Goal: Information Seeking & Learning: Learn about a topic

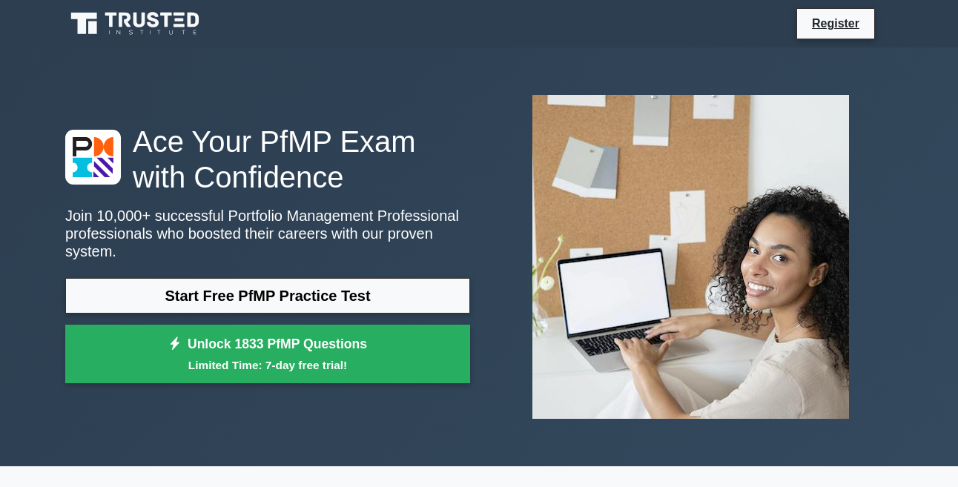
click at [205, 278] on link "Start Free PfMP Practice Test" at bounding box center [267, 296] width 405 height 36
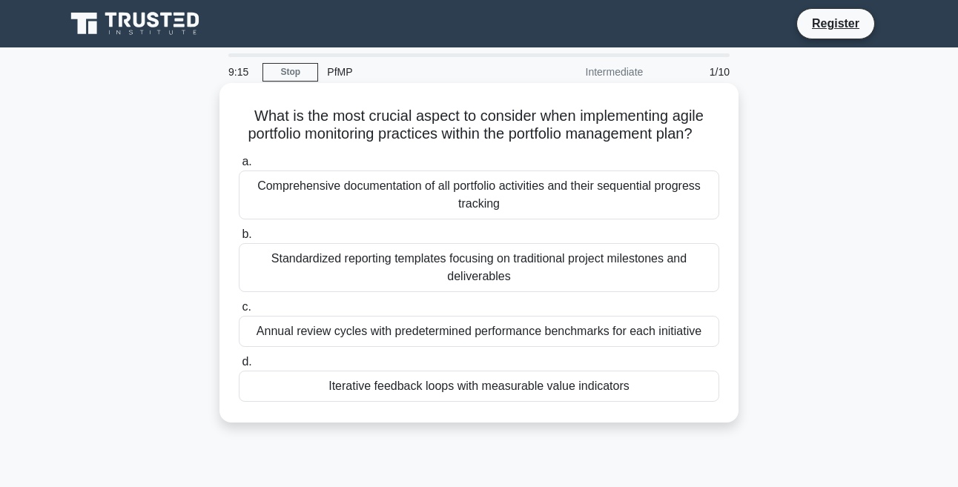
click at [454, 212] on div "Comprehensive documentation of all portfolio activities and their sequential pr…" at bounding box center [479, 195] width 480 height 49
click at [239, 167] on input "a. Comprehensive documentation of all portfolio activities and their sequential…" at bounding box center [239, 162] width 0 height 10
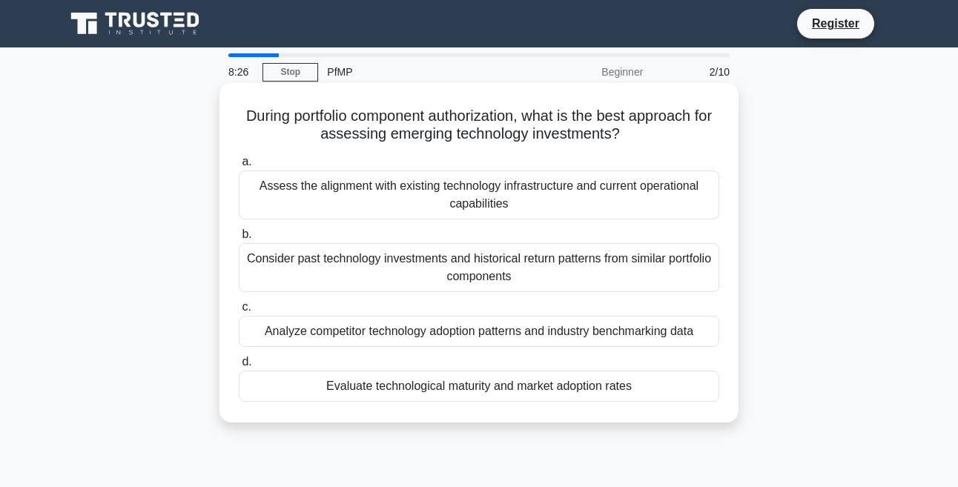
click at [434, 331] on div "Analyze competitor technology adoption patterns and industry benchmarking data" at bounding box center [479, 331] width 480 height 31
click at [239, 312] on input "c. Analyze competitor technology adoption patterns and industry benchmarking da…" at bounding box center [239, 307] width 0 height 10
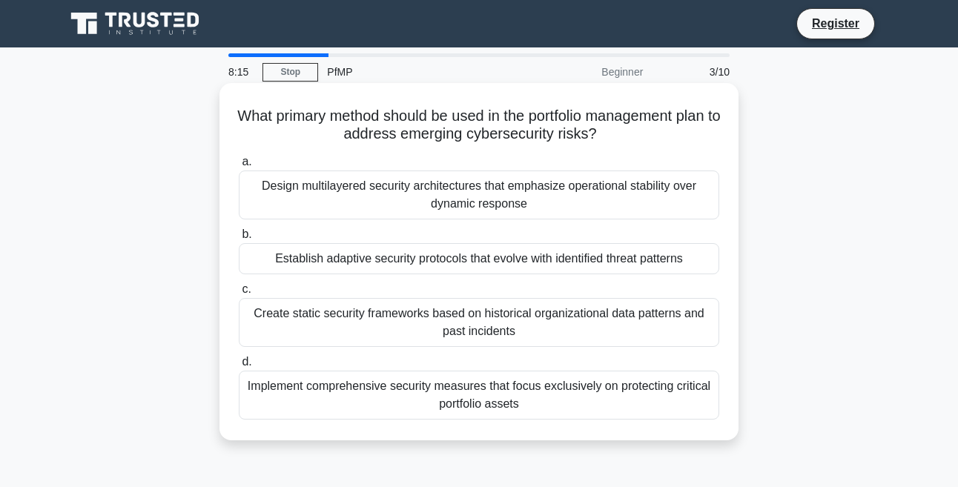
click at [443, 203] on div "Design multilayered security architectures that emphasize operational stability…" at bounding box center [479, 195] width 480 height 49
click at [239, 167] on input "a. Design multilayered security architectures that emphasize operational stabil…" at bounding box center [239, 162] width 0 height 10
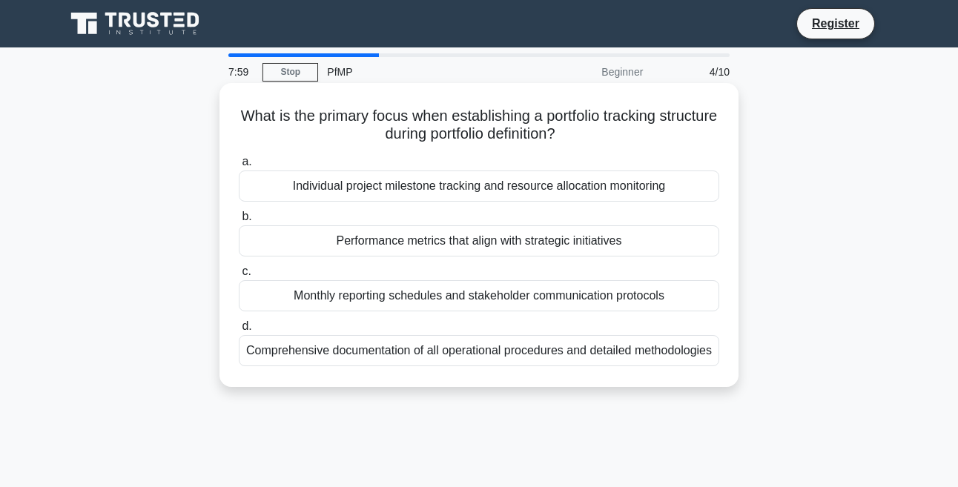
click at [500, 366] on div "Comprehensive documentation of all operational procedures and detailed methodol…" at bounding box center [479, 350] width 480 height 31
click at [239, 331] on input "d. Comprehensive documentation of all operational procedures and detailed metho…" at bounding box center [239, 327] width 0 height 10
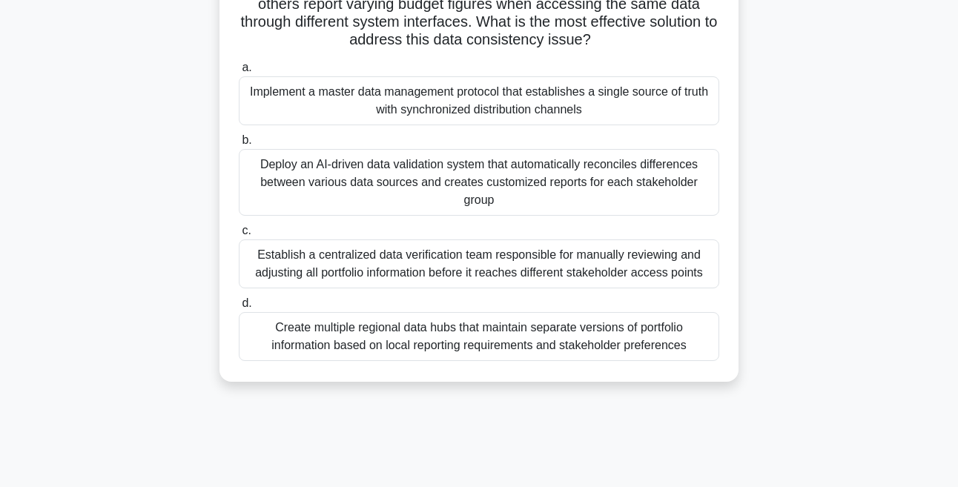
scroll to position [201, 0]
click at [409, 312] on div "Create multiple regional data hubs that maintain separate versions of portfolio…" at bounding box center [479, 336] width 480 height 49
click at [239, 308] on input "d. Create multiple regional data hubs that maintain separate versions of portfo…" at bounding box center [239, 304] width 0 height 10
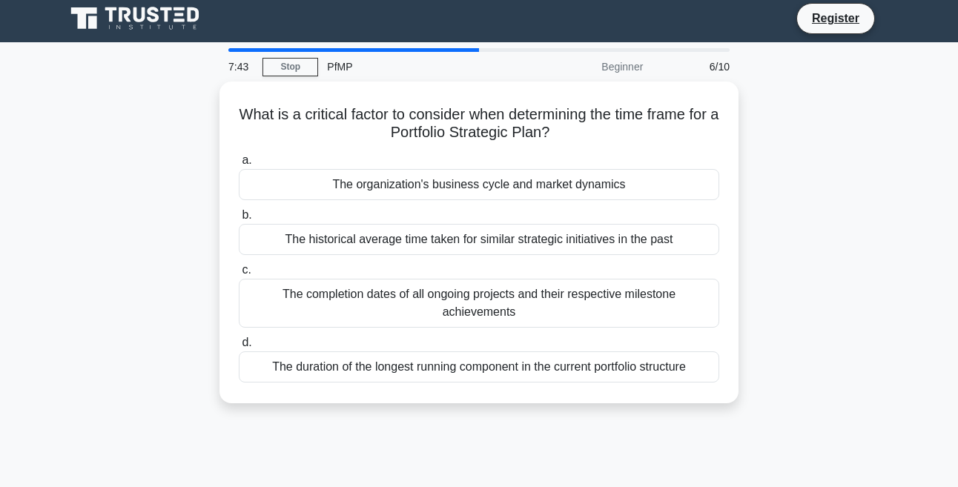
scroll to position [0, 0]
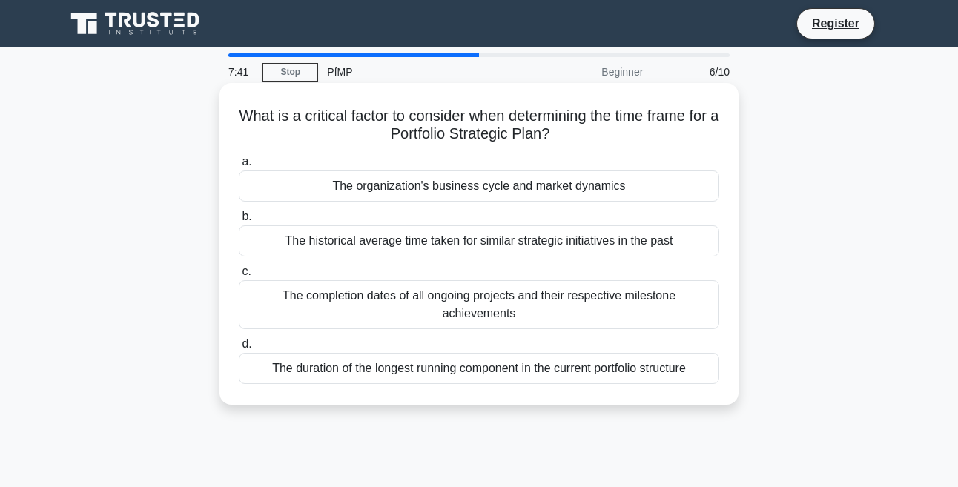
click at [393, 242] on div "The historical average time taken for similar strategic initiatives in the past" at bounding box center [479, 240] width 480 height 31
click at [239, 222] on input "b. The historical average time taken for similar strategic initiatives in the p…" at bounding box center [239, 217] width 0 height 10
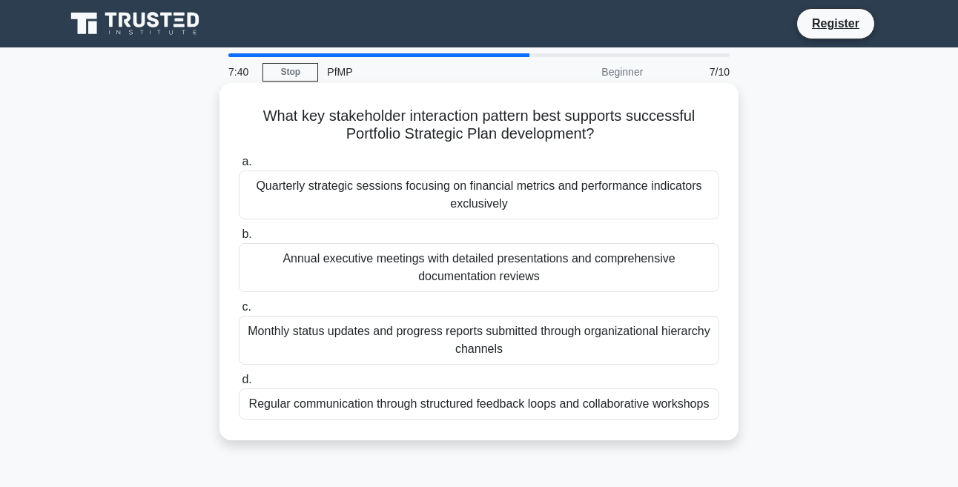
click at [393, 255] on div "Annual executive meetings with detailed presentations and comprehensive documen…" at bounding box center [479, 267] width 480 height 49
click at [239, 239] on input "b. Annual executive meetings with detailed presentations and comprehensive docu…" at bounding box center [239, 235] width 0 height 10
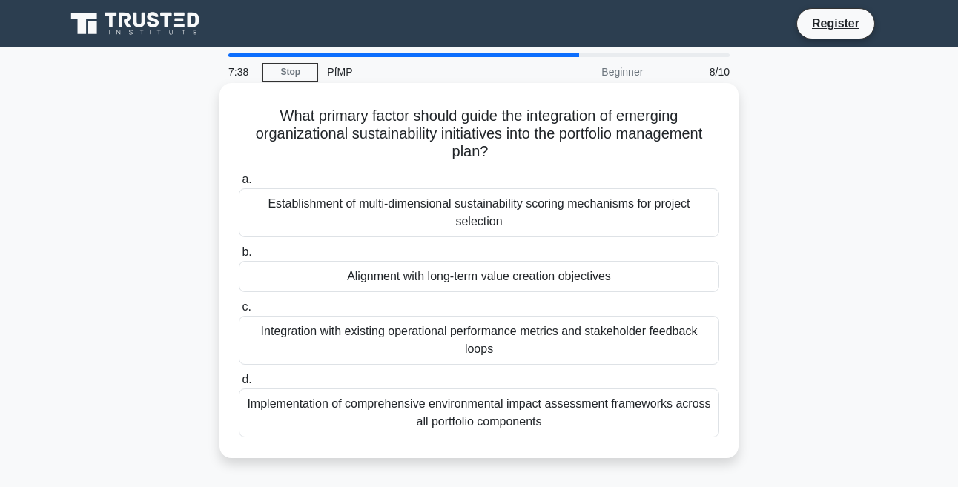
click at [417, 192] on div "Establishment of multi-dimensional sustainability scoring mechanisms for projec…" at bounding box center [479, 212] width 480 height 49
click at [239, 185] on input "a. Establishment of multi-dimensional sustainability scoring mechanisms for pro…" at bounding box center [239, 180] width 0 height 10
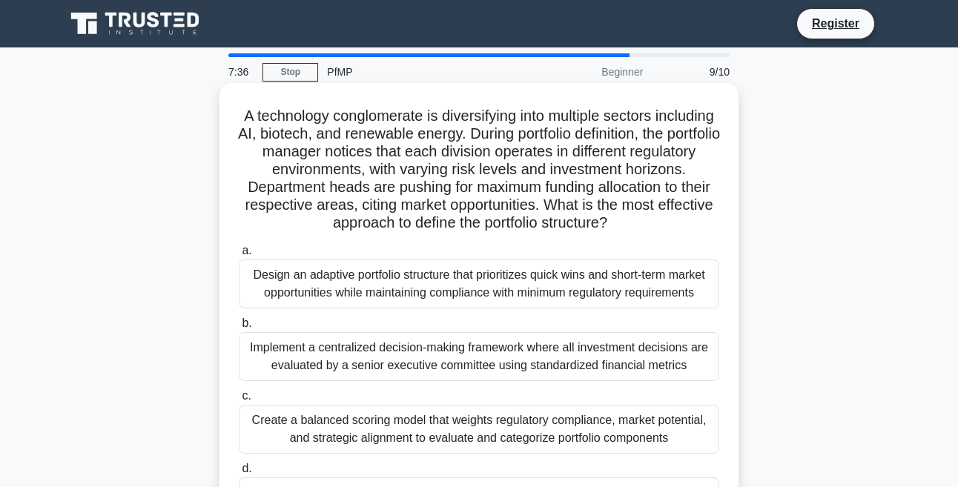
click at [398, 454] on div "Create a balanced scoring model that weights regulatory compliance, market pote…" at bounding box center [479, 429] width 480 height 49
click at [239, 401] on input "c. Create a balanced scoring model that weights regulatory compliance, market p…" at bounding box center [239, 396] width 0 height 10
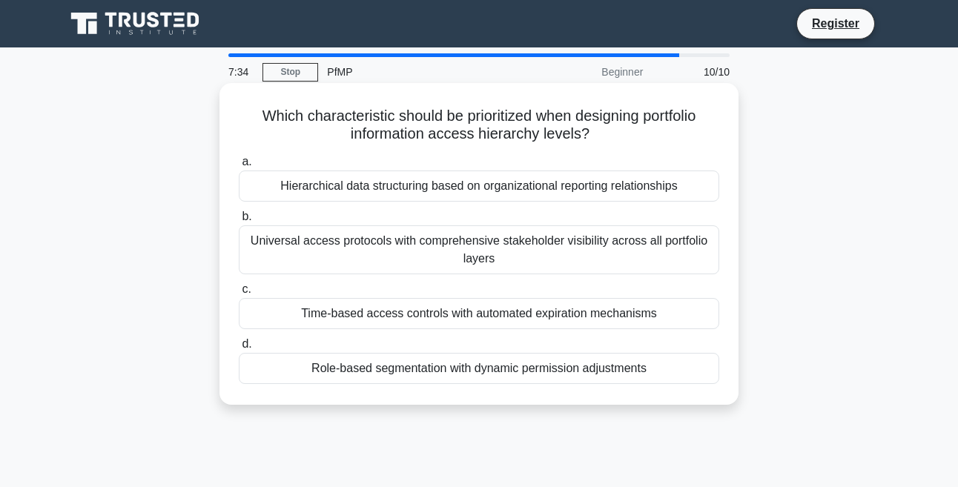
click at [402, 194] on div "Hierarchical data structuring based on organizational reporting relationships" at bounding box center [479, 186] width 480 height 31
click at [239, 167] on input "a. Hierarchical data structuring based on organizational reporting relationships" at bounding box center [239, 162] width 0 height 10
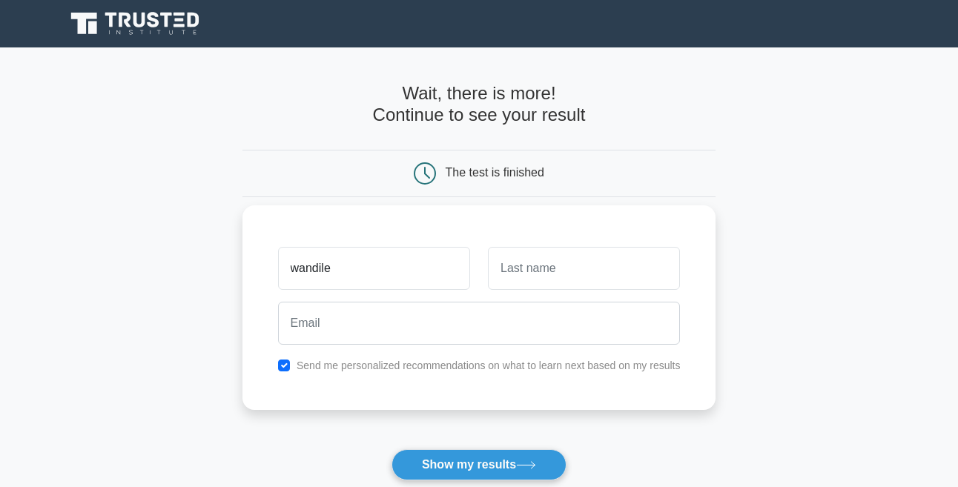
type input "wandile"
click at [499, 268] on input "text" at bounding box center [584, 268] width 192 height 43
type input "esihle"
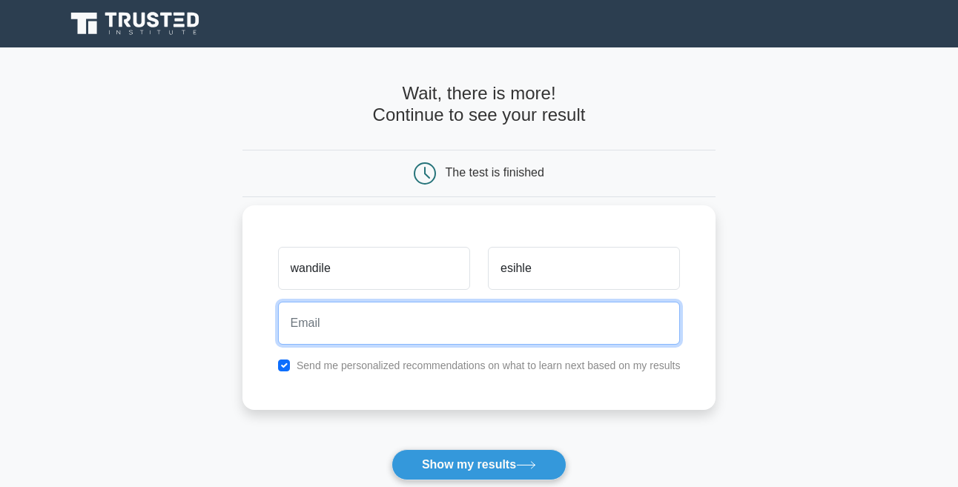
click at [422, 332] on input "email" at bounding box center [479, 323] width 403 height 43
type input "sokhelasanele124@gmail.com"
click at [391, 449] on button "Show my results" at bounding box center [478, 464] width 175 height 31
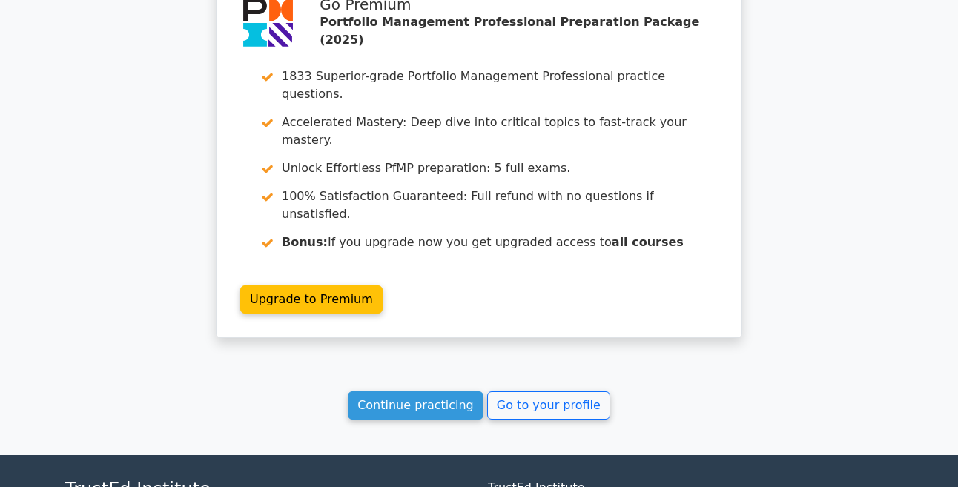
scroll to position [2491, 0]
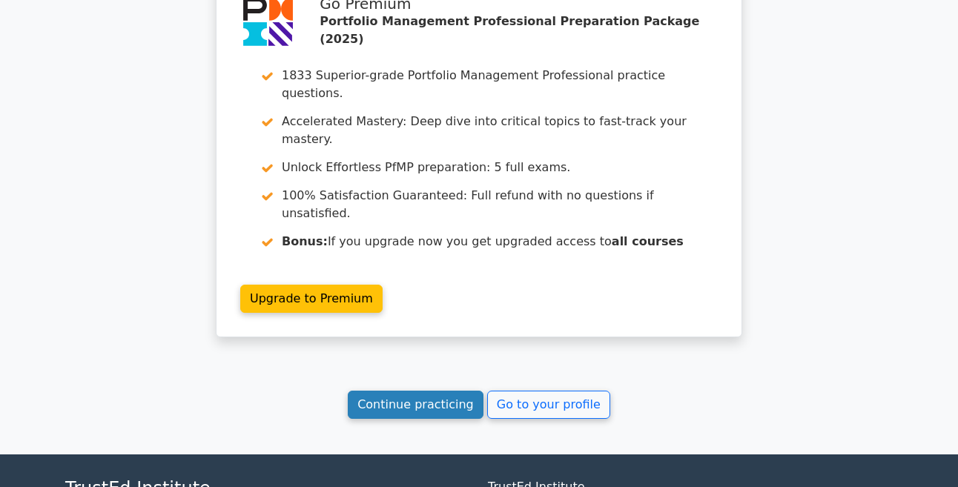
click at [431, 391] on link "Continue practicing" at bounding box center [416, 405] width 136 height 28
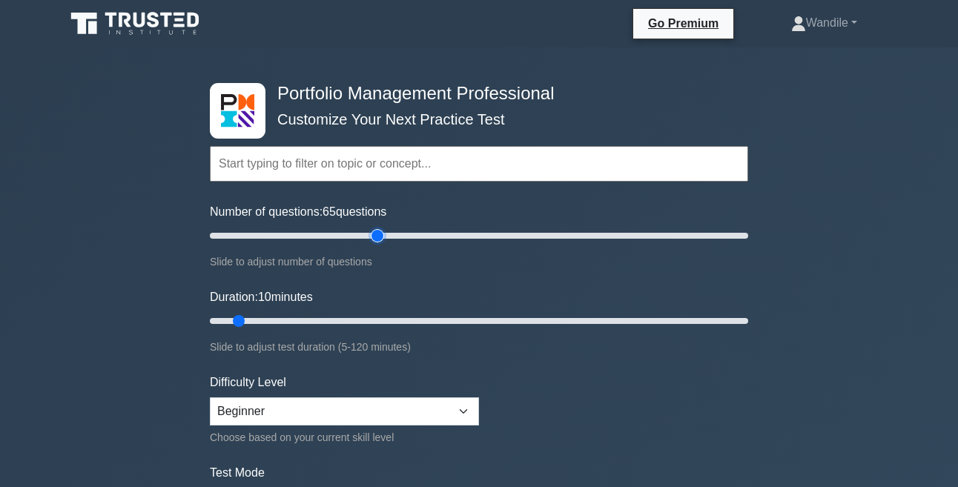
click at [373, 235] on input "Number of questions: 65 questions" at bounding box center [479, 236] width 538 height 18
click at [224, 235] on input "Number of questions: 65 questions" at bounding box center [479, 236] width 538 height 18
type input "5"
click at [216, 235] on input "Number of questions: 10 questions" at bounding box center [479, 236] width 538 height 18
drag, startPoint x: 235, startPoint y: 321, endPoint x: 228, endPoint y: 320, distance: 7.5
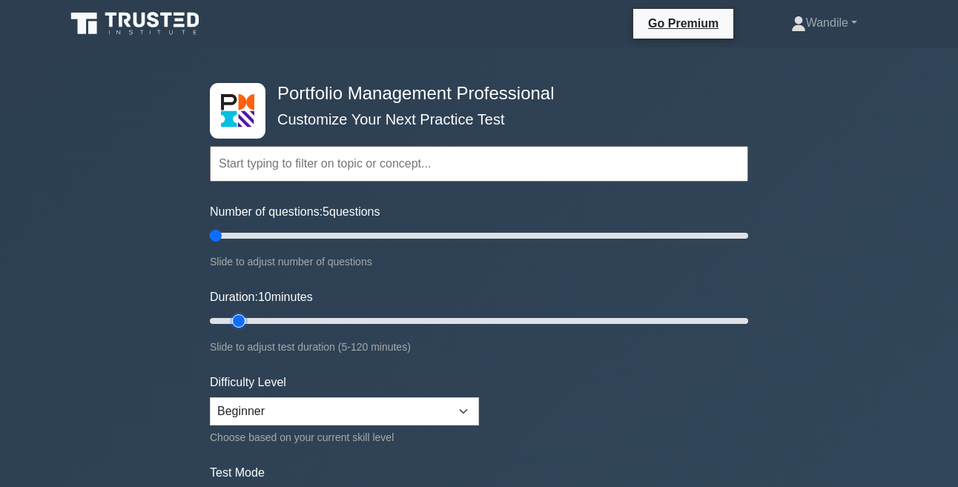
click at [228, 320] on input "Duration: 10 minutes" at bounding box center [479, 321] width 538 height 18
type input "5"
click at [223, 319] on input "Duration: 10 minutes" at bounding box center [479, 321] width 538 height 18
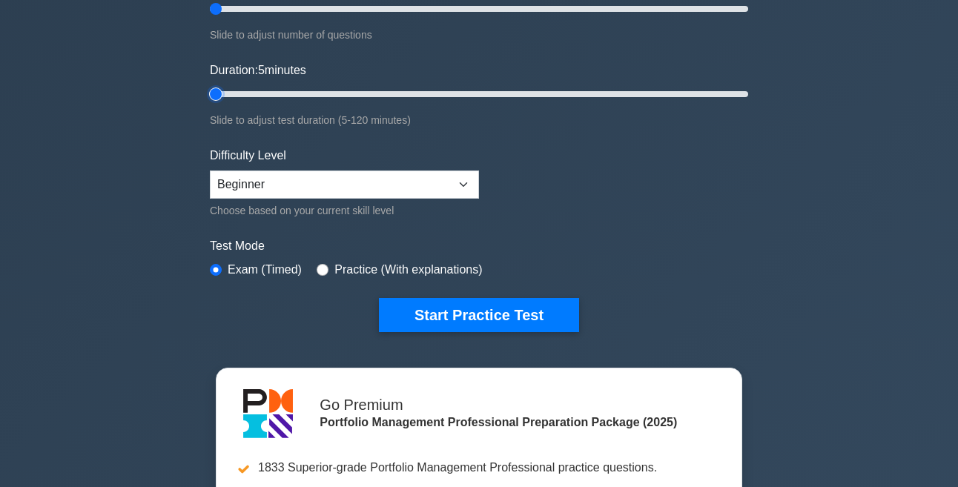
scroll to position [227, 0]
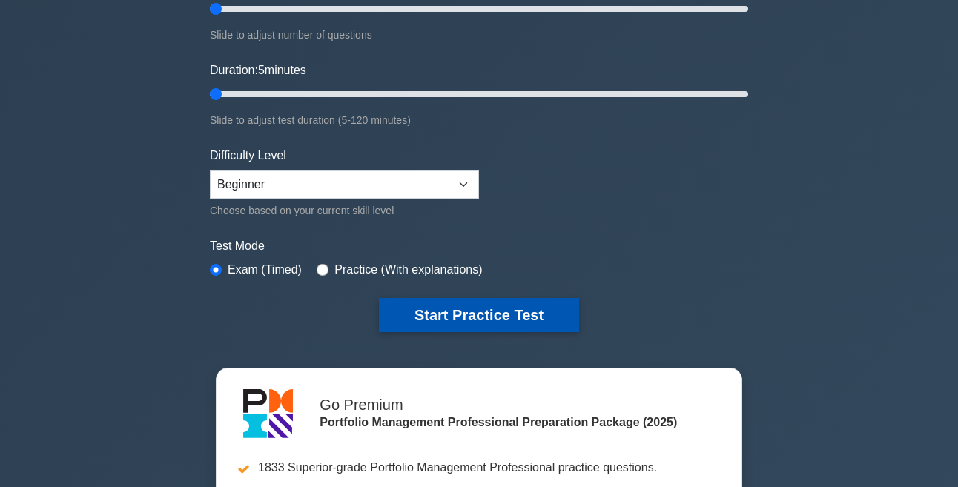
click at [437, 315] on button "Start Practice Test" at bounding box center [479, 315] width 200 height 34
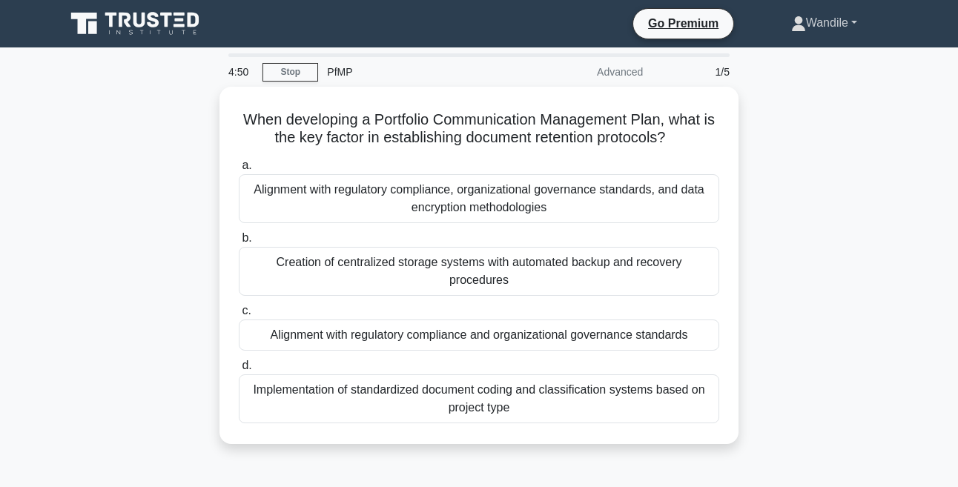
click at [817, 27] on link "Wandile" at bounding box center [823, 23] width 137 height 30
